Goal: Communication & Community: Answer question/provide support

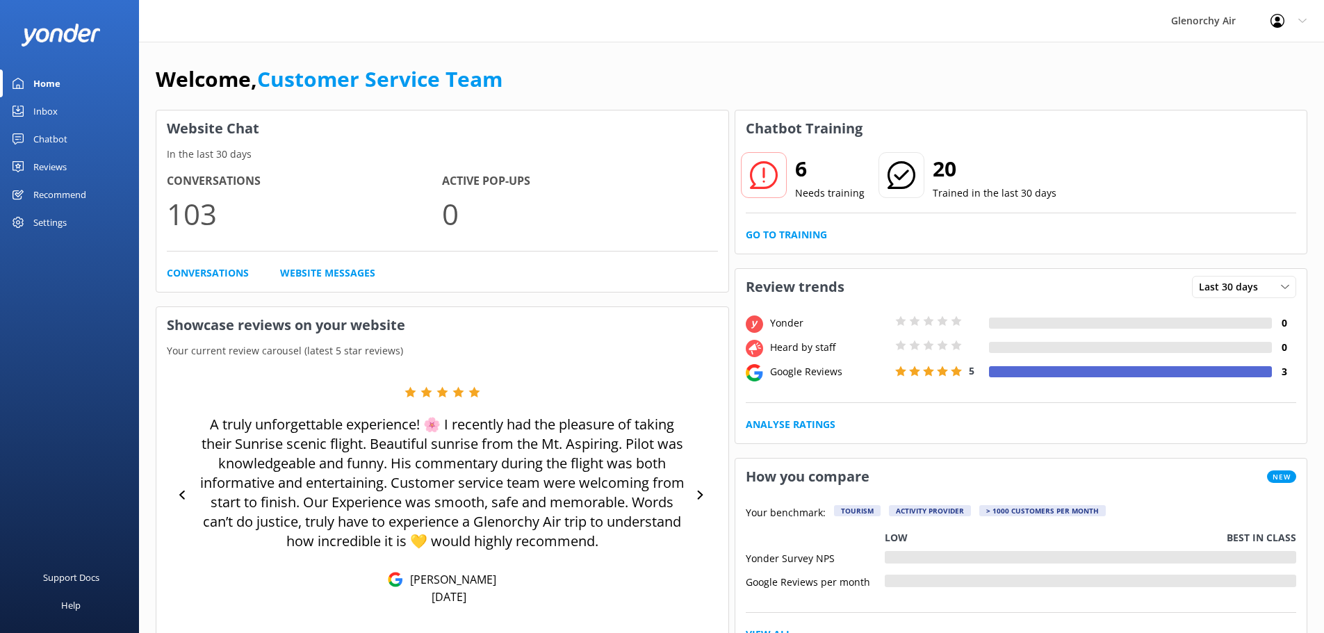
click at [40, 110] on div "Inbox" at bounding box center [45, 111] width 24 height 28
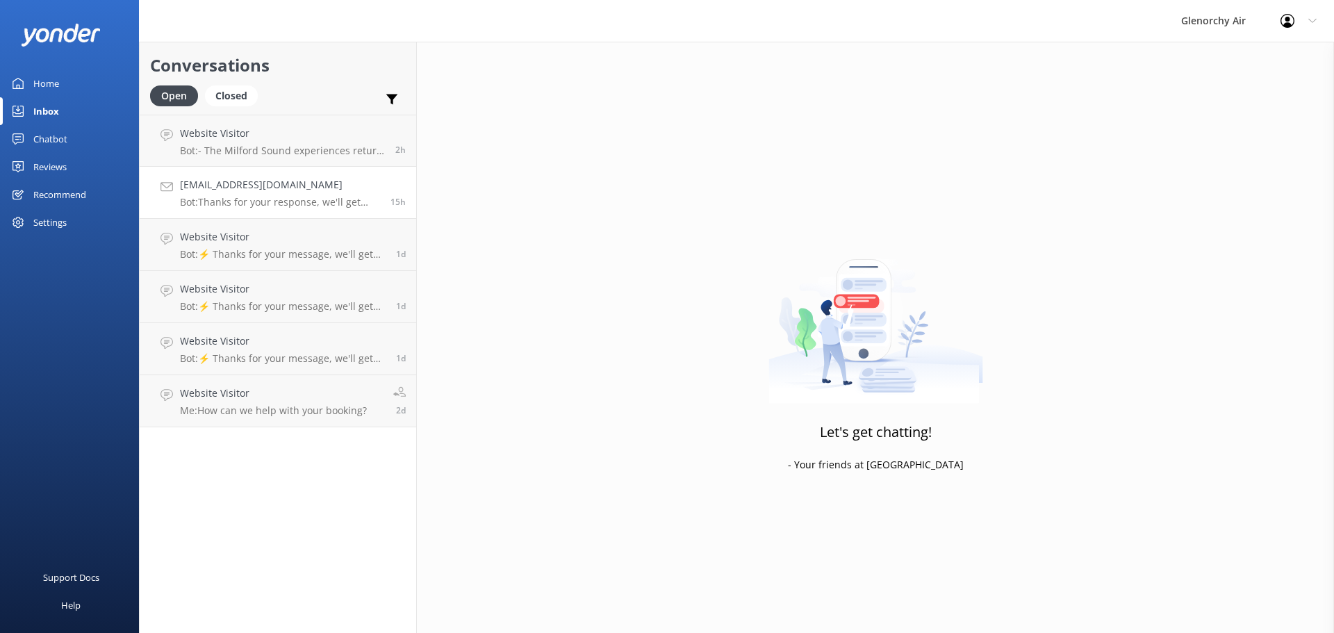
click at [305, 189] on h4 "[EMAIL_ADDRESS][DOMAIN_NAME]" at bounding box center [280, 184] width 200 height 15
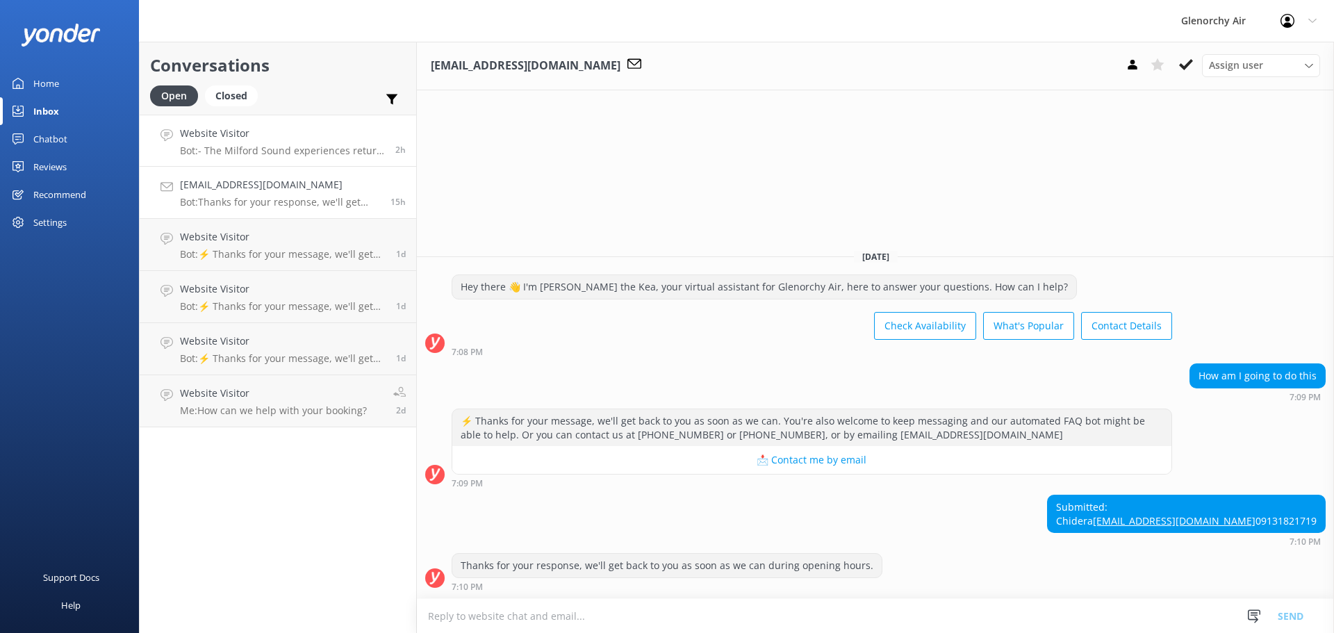
click at [312, 138] on h4 "Website Visitor" at bounding box center [282, 133] width 205 height 15
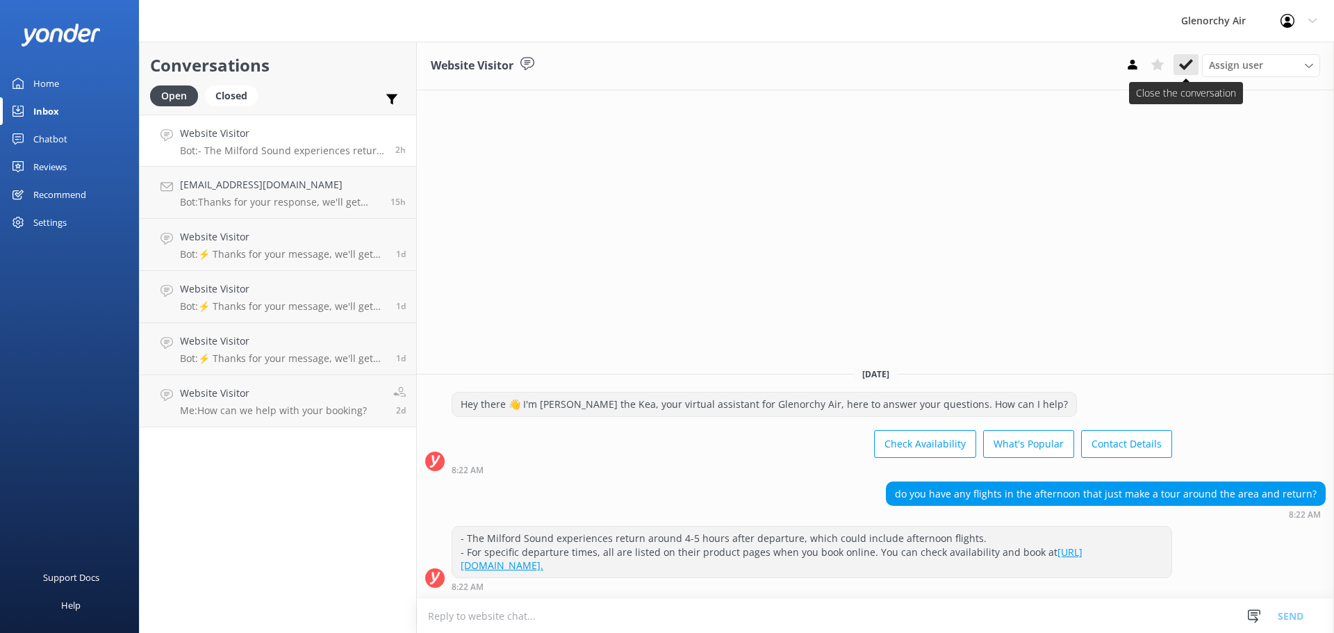
click at [1186, 65] on use at bounding box center [1186, 64] width 14 height 11
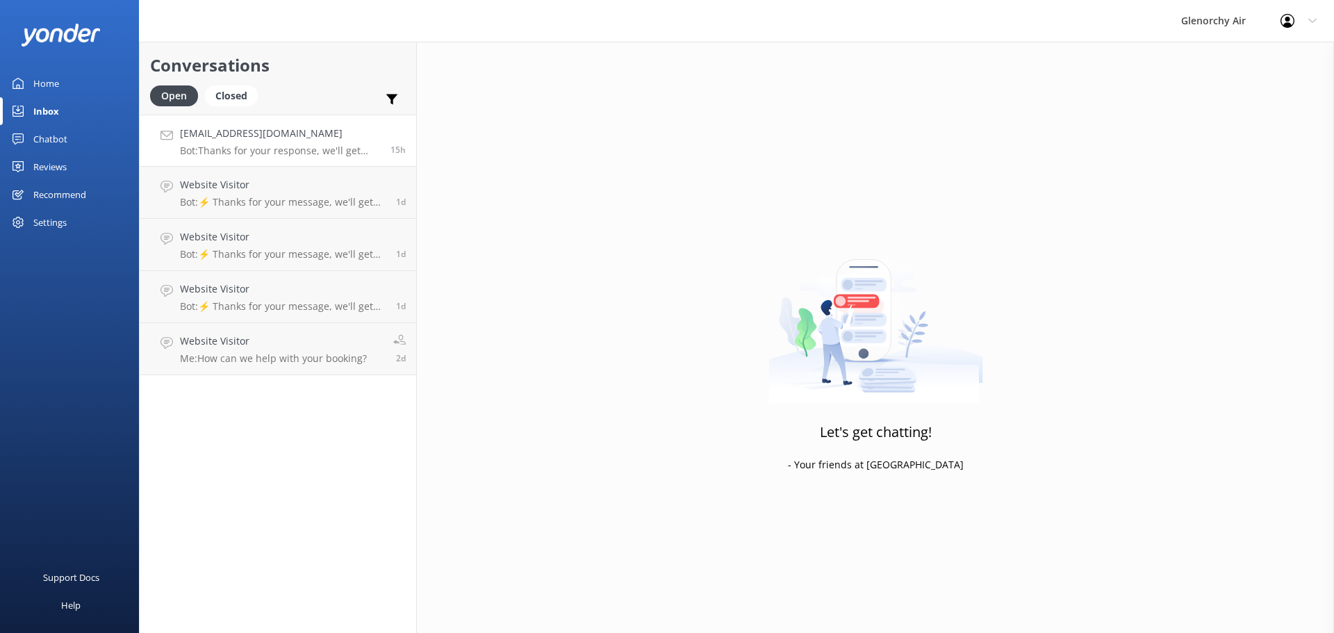
click at [277, 150] on p "Bot: Thanks for your response, we'll get back to you as soon as we can during o…" at bounding box center [280, 151] width 200 height 13
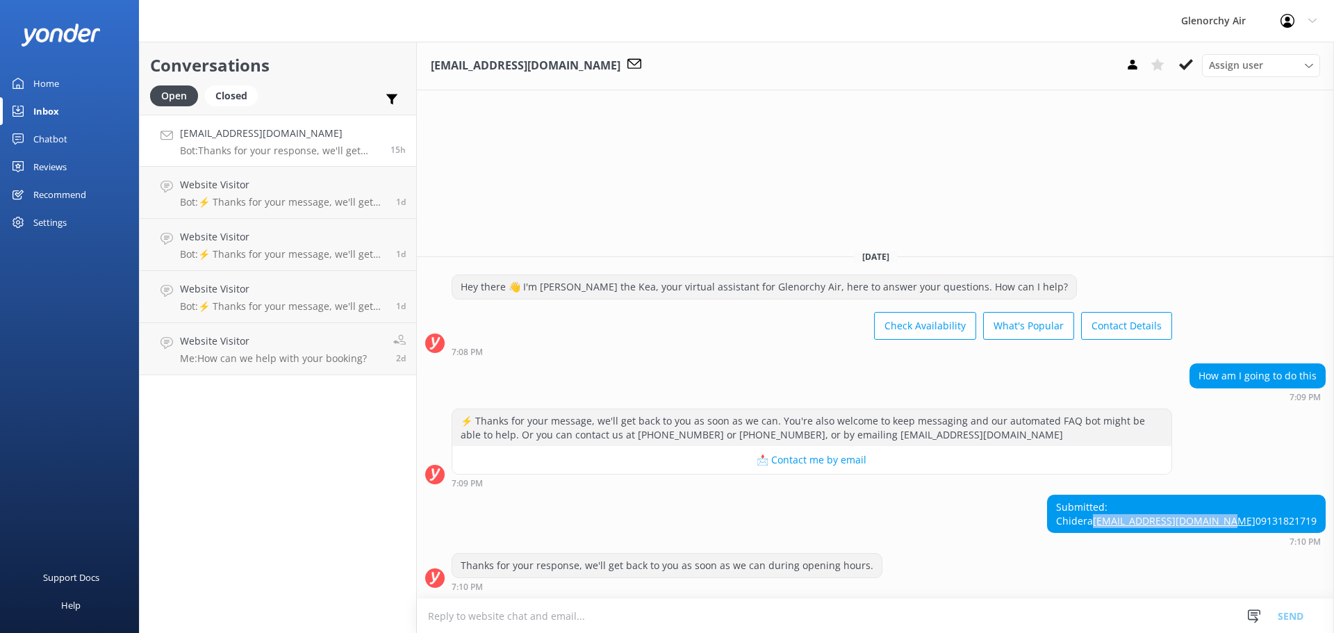
drag, startPoint x: 1319, startPoint y: 508, endPoint x: 1180, endPoint y: 511, distance: 139.0
click at [1180, 511] on div "Submitted: Chidera [EMAIL_ADDRESS][DOMAIN_NAME] 09131821719" at bounding box center [1186, 513] width 277 height 37
copy link "[EMAIL_ADDRESS][DOMAIN_NAME]"
click at [1187, 60] on icon at bounding box center [1186, 65] width 14 height 14
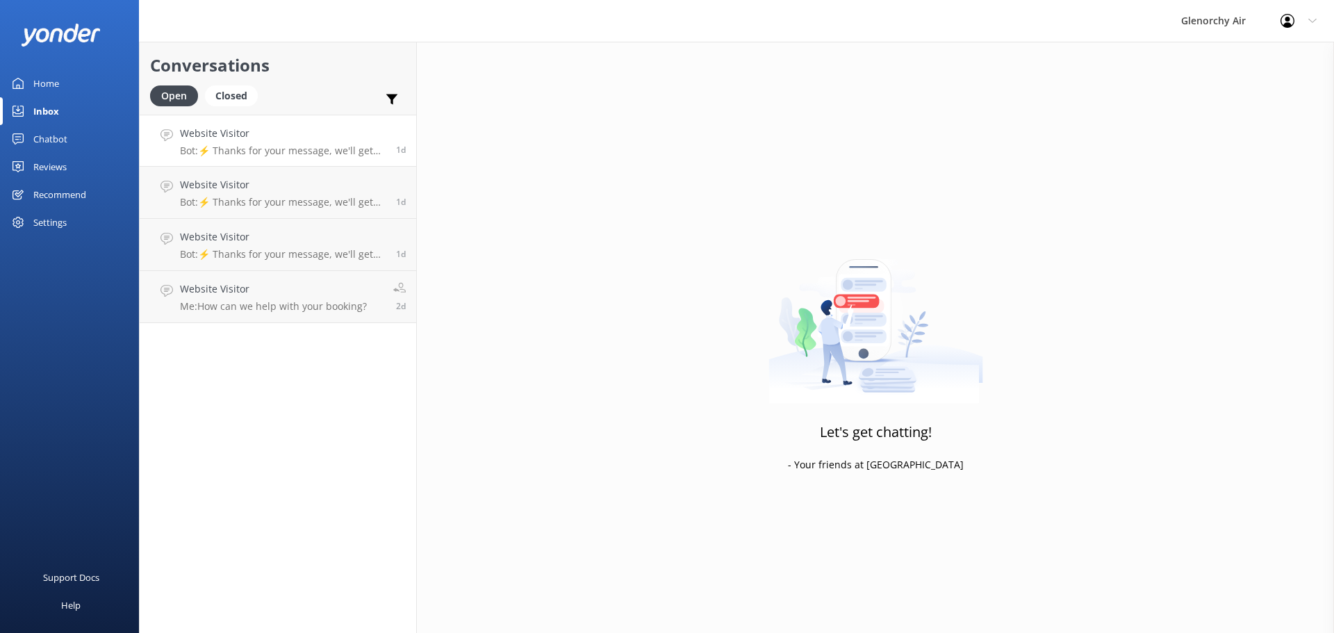
click at [297, 147] on p "Bot: ⚡ Thanks for your message, we'll get back to you as soon as we can. You're…" at bounding box center [283, 151] width 206 height 13
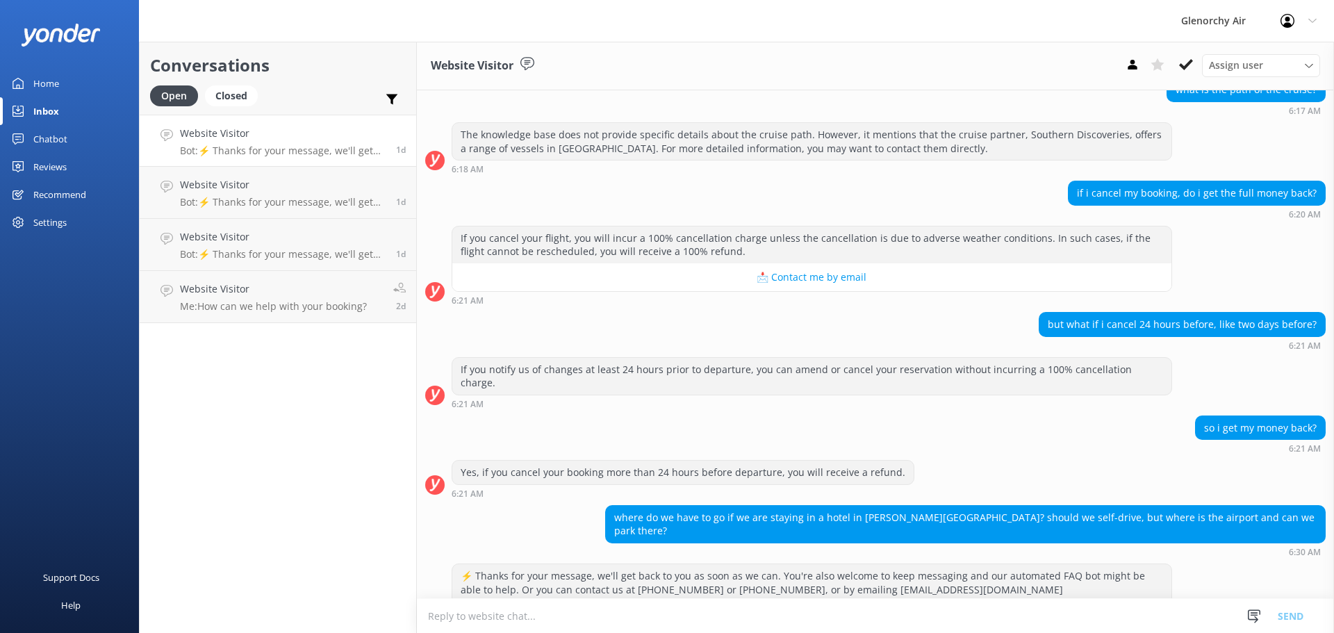
scroll to position [266, 0]
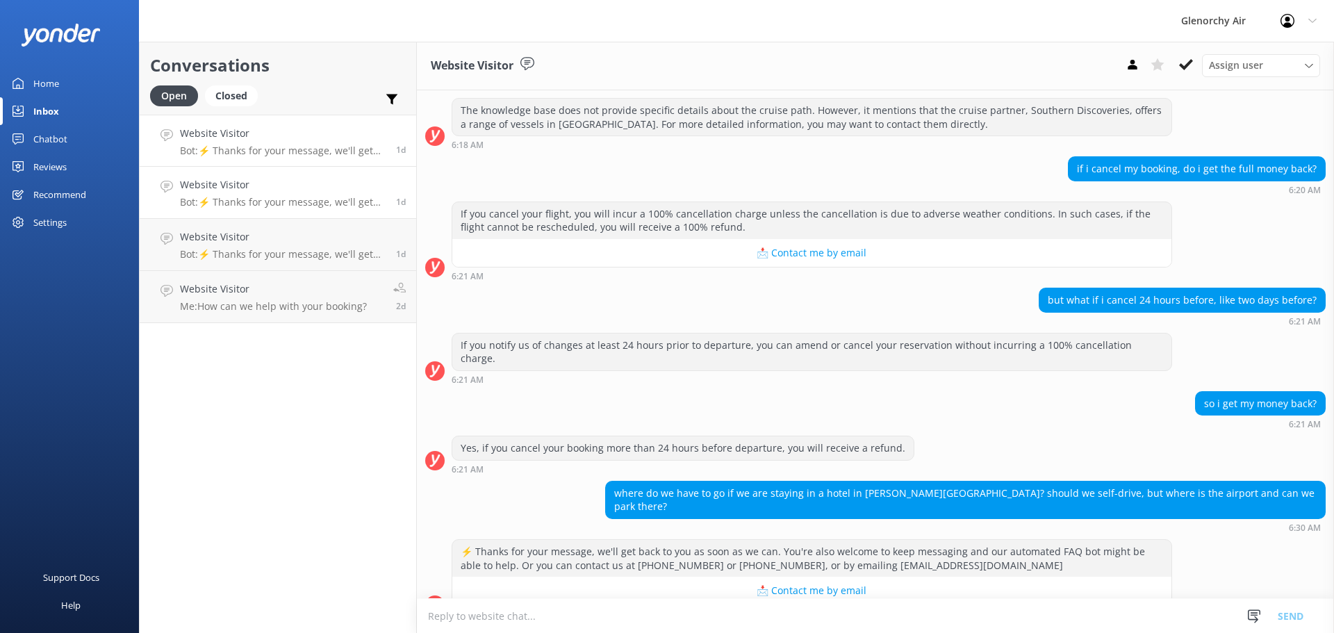
click at [265, 192] on h4 "Website Visitor" at bounding box center [283, 184] width 206 height 15
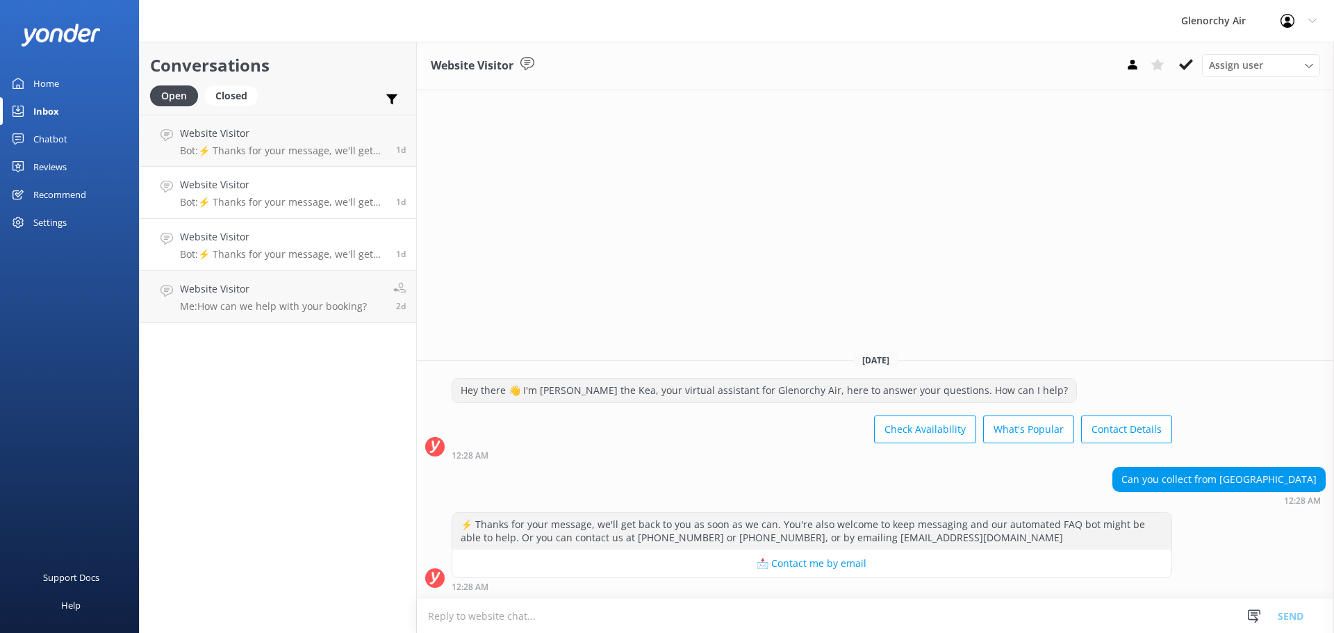
click at [279, 243] on h4 "Website Visitor" at bounding box center [283, 236] width 206 height 15
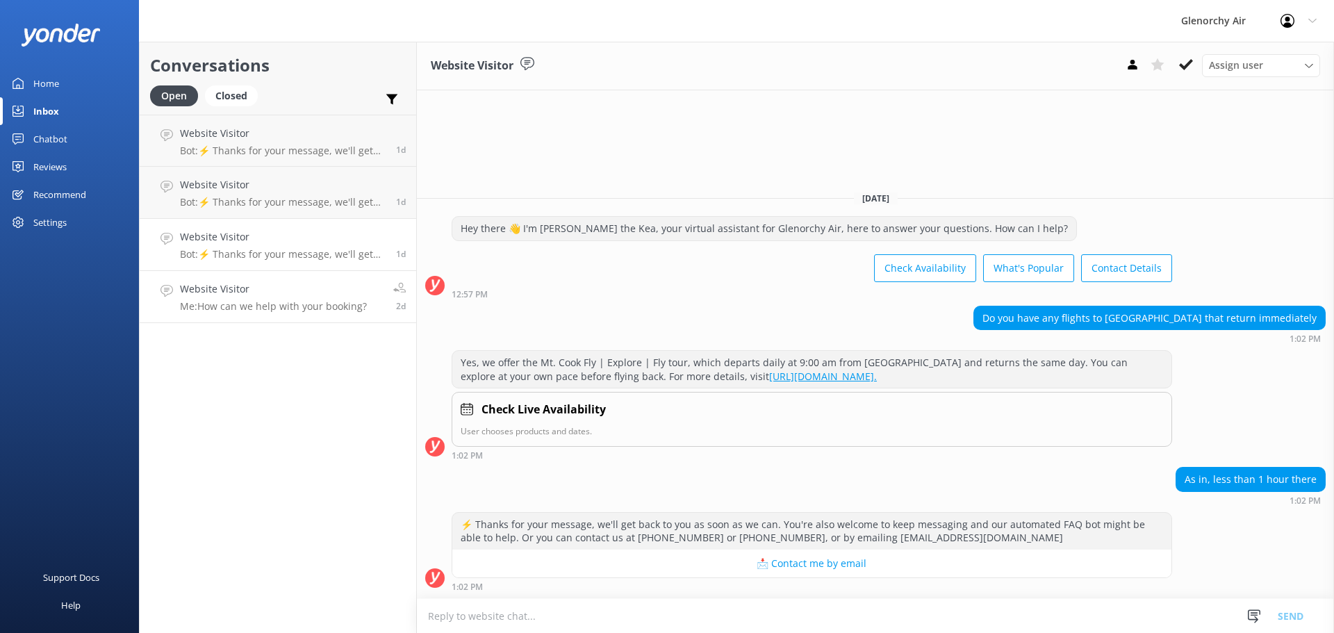
click at [291, 298] on div "Website Visitor Me: How can we help with your booking?" at bounding box center [273, 296] width 187 height 31
